Goal: Task Accomplishment & Management: Manage account settings

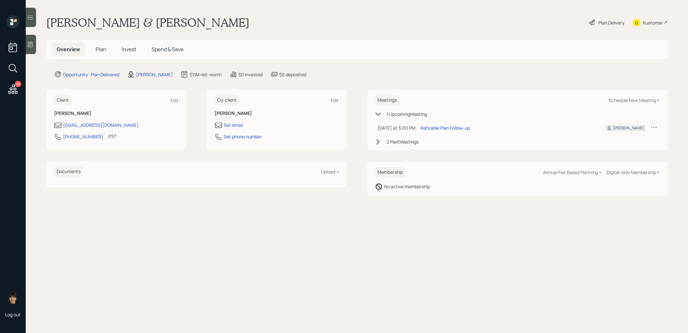
click at [12, 87] on icon at bounding box center [13, 89] width 12 height 12
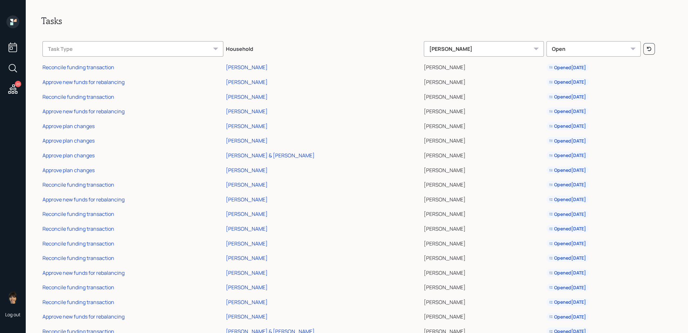
scroll to position [34, 0]
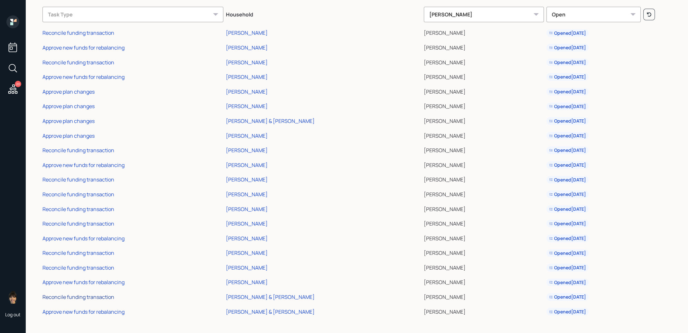
click at [63, 298] on div "Reconcile funding transaction" at bounding box center [78, 297] width 72 height 7
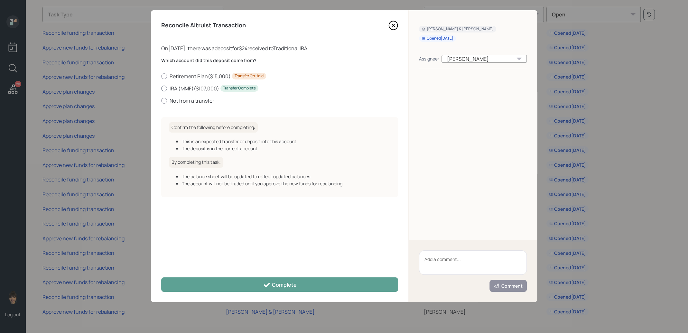
click at [164, 88] on div at bounding box center [164, 89] width 6 height 6
click at [161, 88] on input "IRA (MMF) ( $107,000 ) Transfer Complete" at bounding box center [161, 88] width 0 height 0
radio input "true"
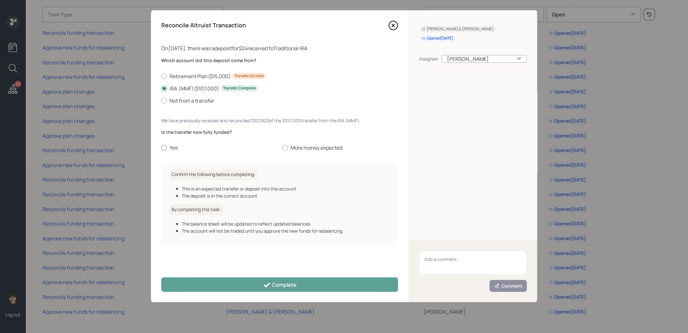
click at [163, 147] on div at bounding box center [164, 148] width 6 height 6
click at [161, 148] on input "Yes" at bounding box center [161, 148] width 0 height 0
radio input "true"
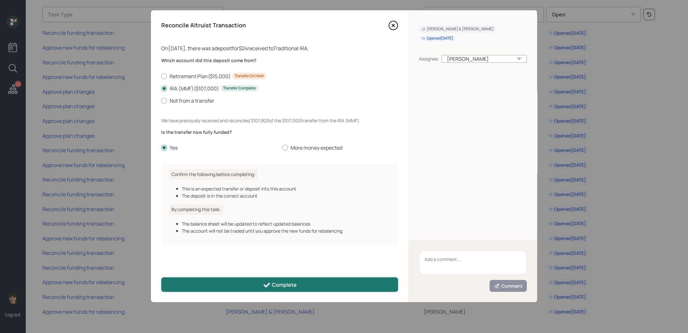
click at [198, 284] on button "Complete" at bounding box center [279, 285] width 237 height 14
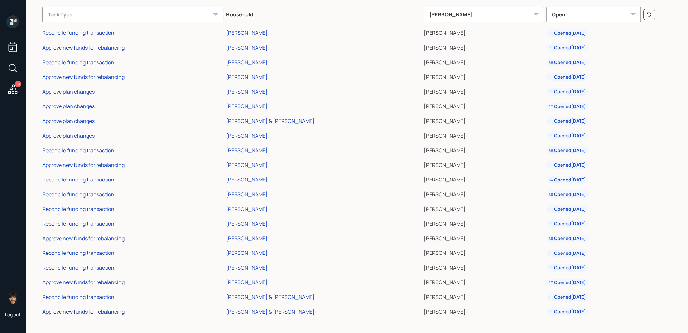
click at [98, 313] on div "Approve new funds for rebalancing" at bounding box center [83, 311] width 82 height 7
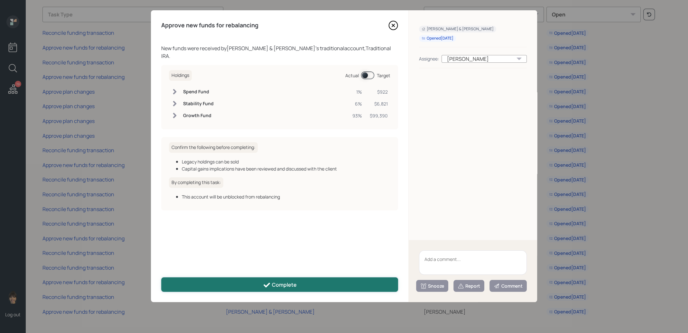
click at [286, 281] on div "Complete" at bounding box center [280, 285] width 34 height 8
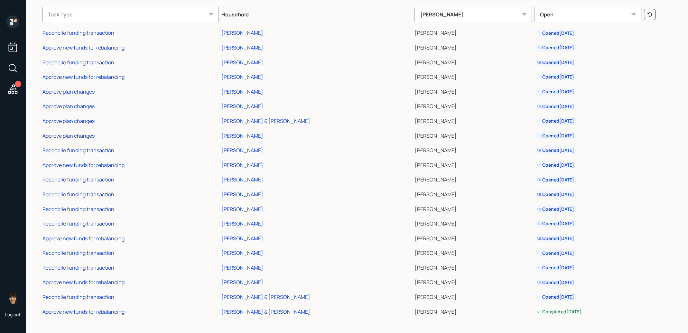
click at [71, 135] on div "Approve plan changes" at bounding box center [68, 135] width 52 height 7
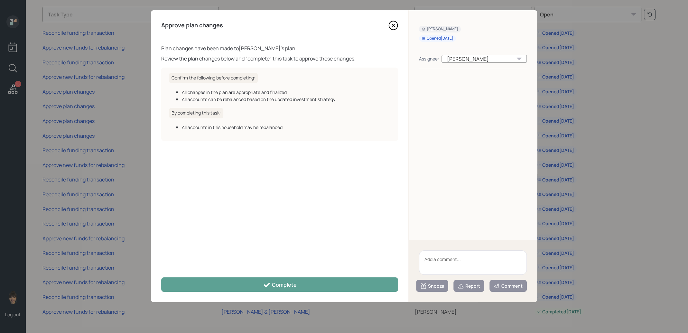
click at [390, 25] on icon at bounding box center [394, 26] width 10 height 10
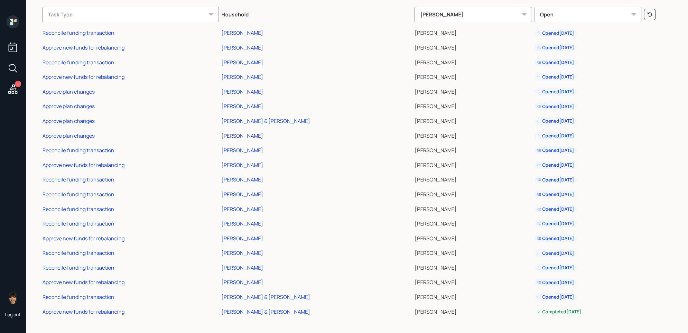
click at [263, 136] on div "[PERSON_NAME]" at bounding box center [243, 135] width 42 height 7
